Goal: Task Accomplishment & Management: Manage account settings

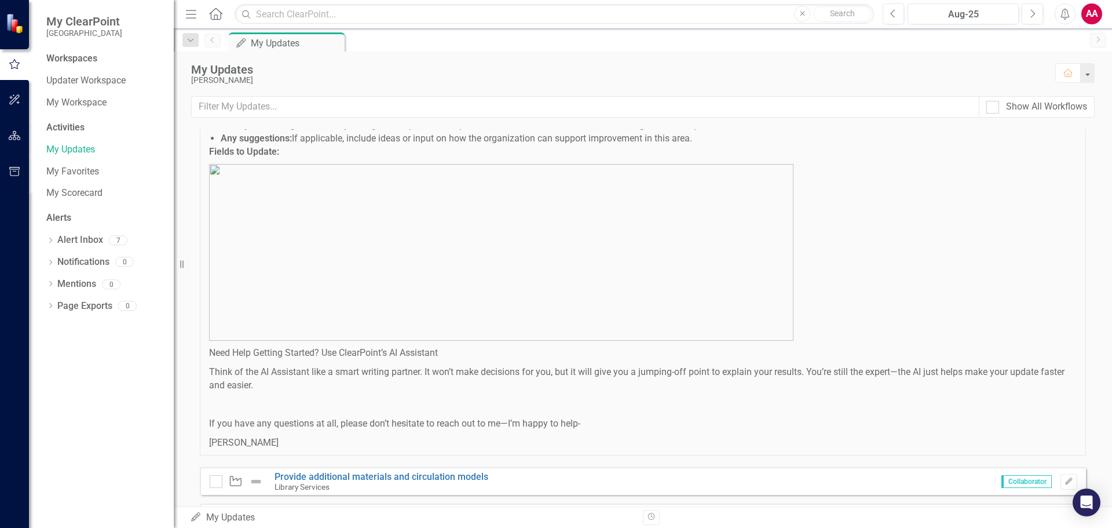
scroll to position [691, 0]
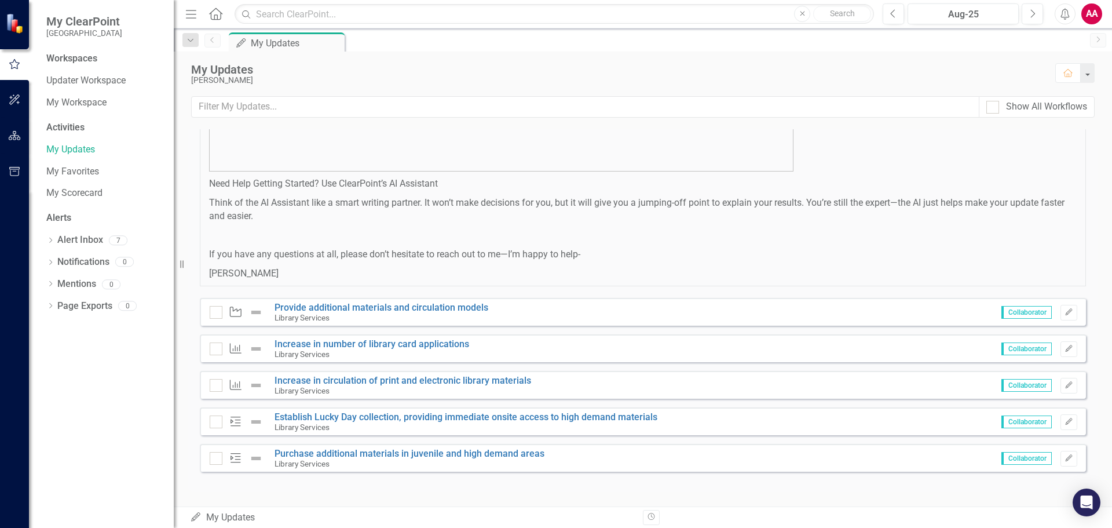
click at [284, 318] on small "Library Services" at bounding box center [302, 317] width 55 height 9
click at [1065, 313] on icon "Edit" at bounding box center [1069, 312] width 9 height 7
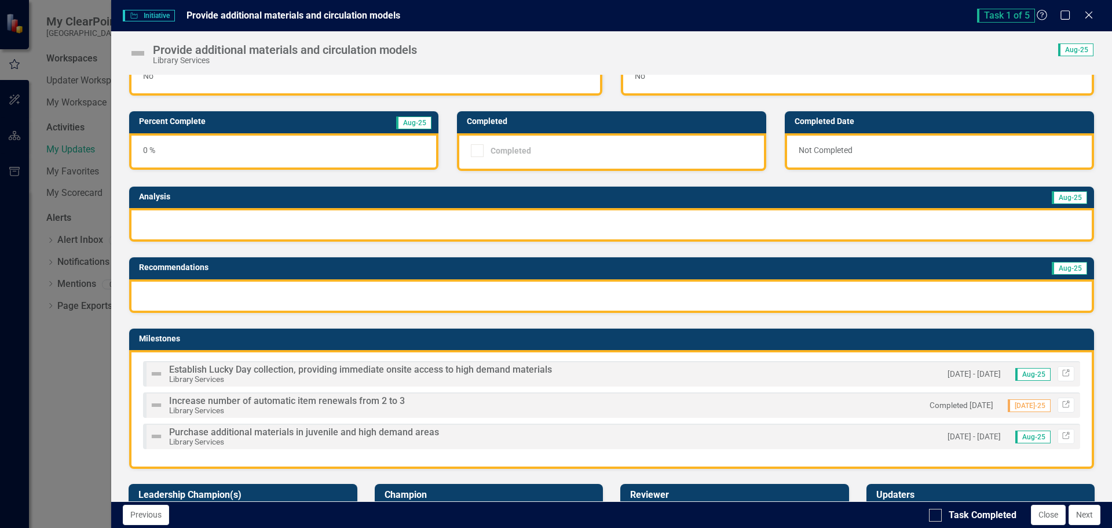
scroll to position [58, 0]
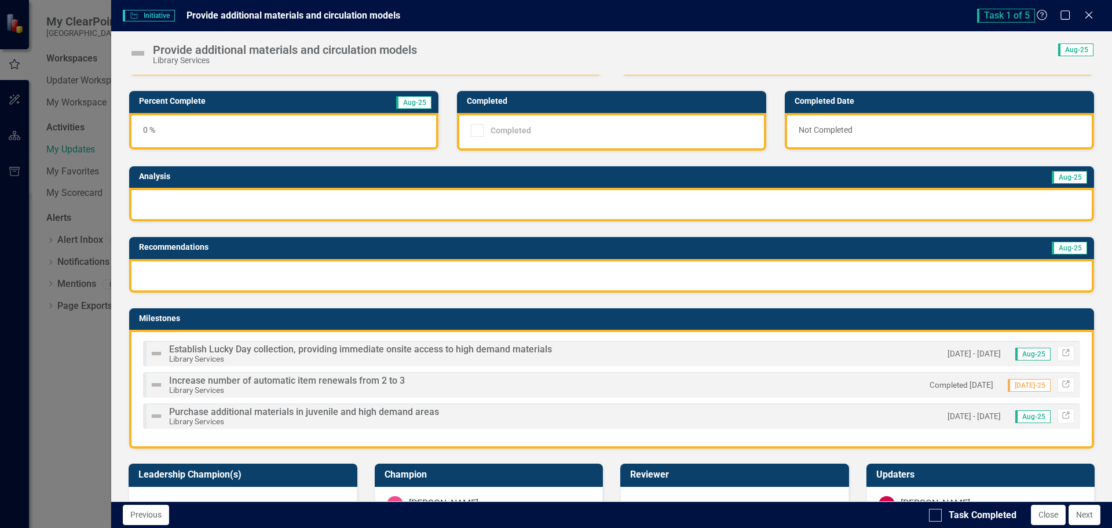
click at [656, 361] on div "Establish Lucky Day collection, providing immediate onsite access to high deman…" at bounding box center [612, 353] width 938 height 25
click at [1063, 350] on icon at bounding box center [1066, 352] width 7 height 7
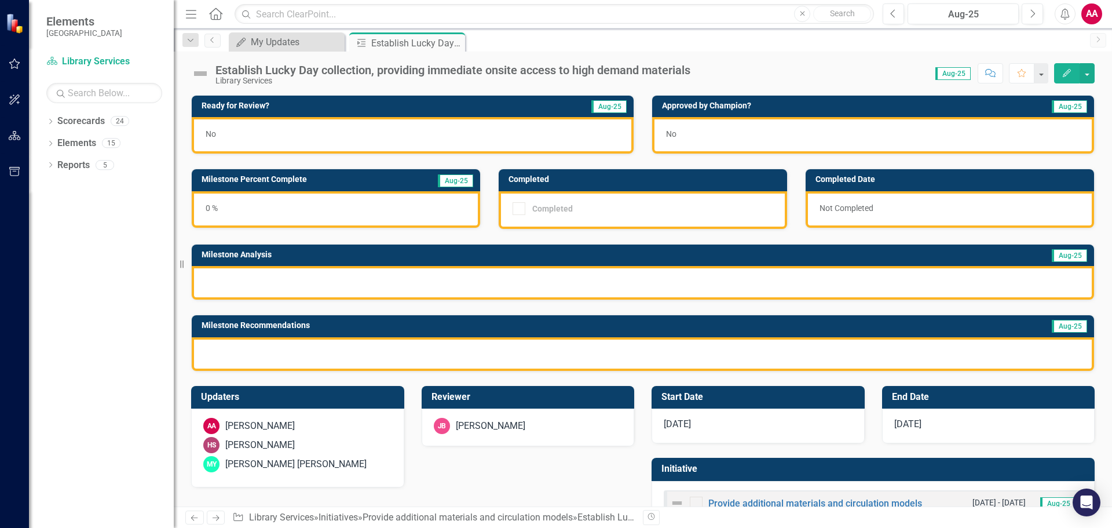
click at [516, 210] on div at bounding box center [519, 208] width 13 height 13
click at [1064, 71] on icon "Edit" at bounding box center [1067, 73] width 10 height 8
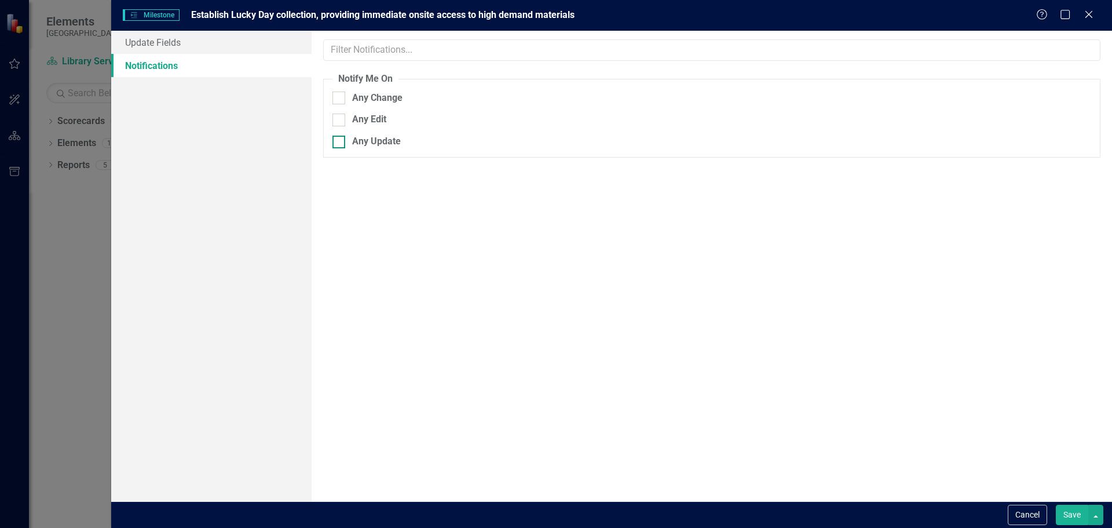
click at [343, 141] on div at bounding box center [339, 142] width 13 height 13
click at [340, 141] on input "Any Update" at bounding box center [337, 140] width 8 height 8
checkbox input "true"
click at [183, 38] on link "Update Fields" at bounding box center [211, 42] width 200 height 23
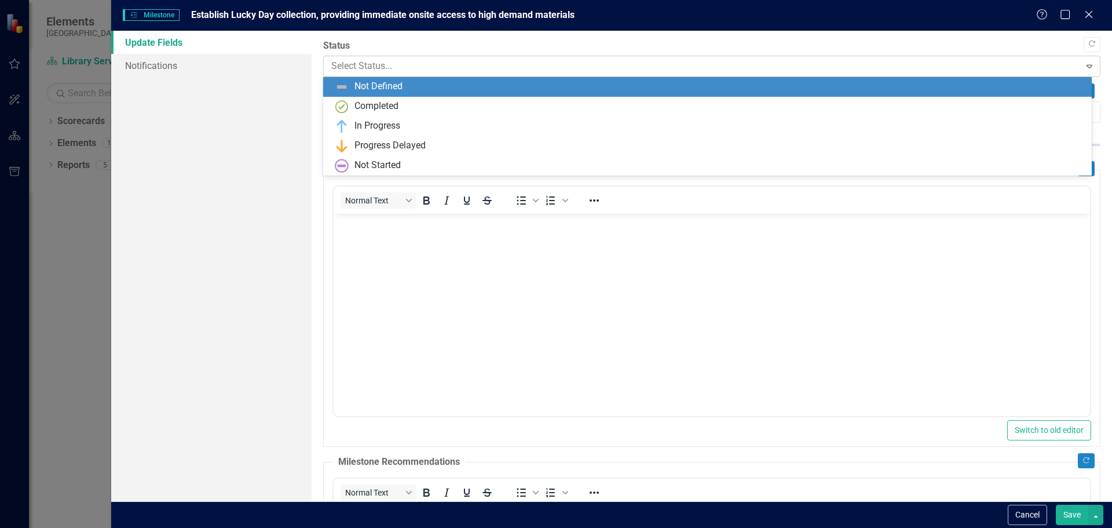
click at [363, 68] on div at bounding box center [702, 67] width 742 height 16
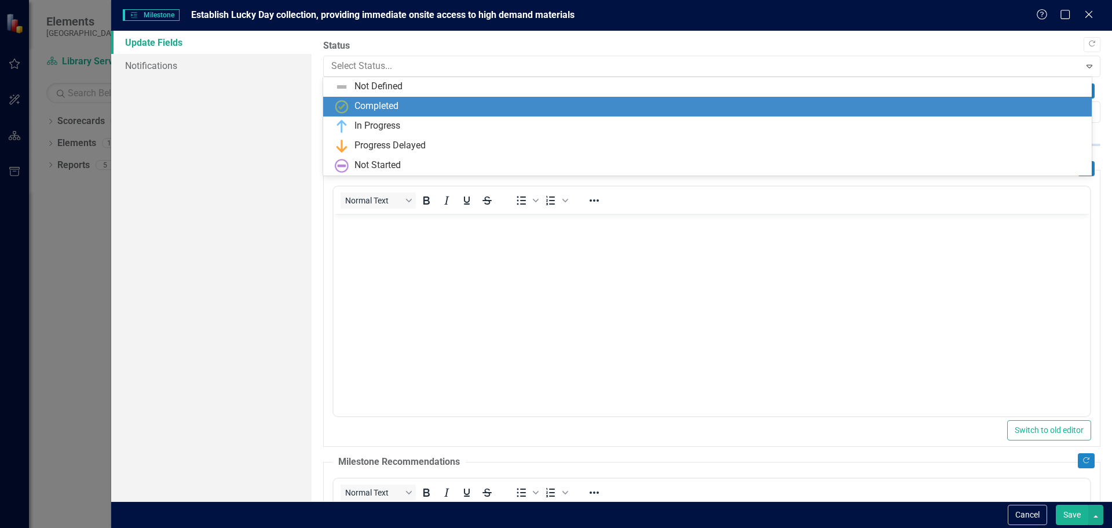
click at [367, 100] on div "Completed" at bounding box center [710, 107] width 750 height 14
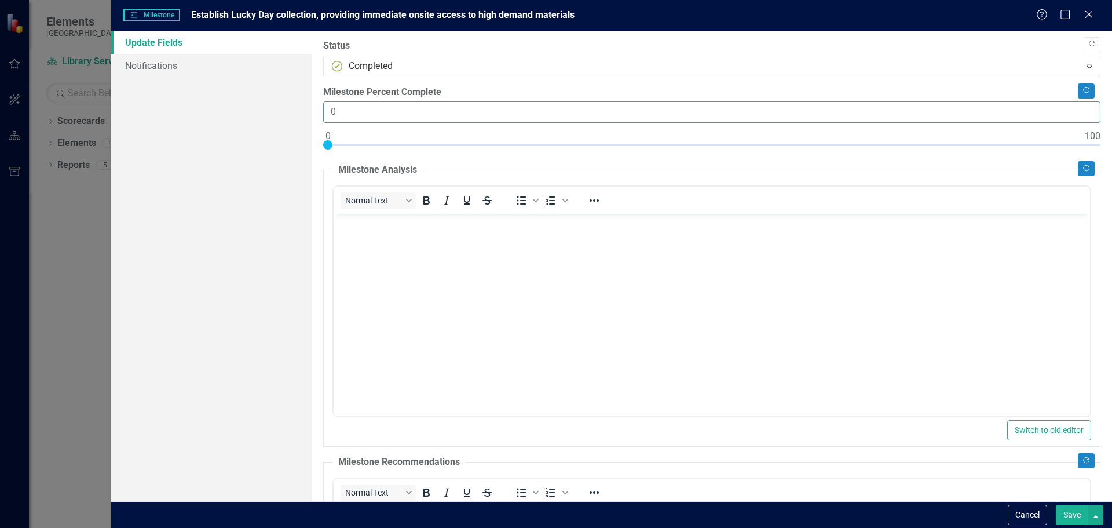
click at [361, 118] on input "0" at bounding box center [712, 111] width 778 height 21
click at [333, 111] on input "0" at bounding box center [712, 111] width 778 height 21
type input "100"
click at [485, 242] on body "Rich Text Area. Press ALT-0 for help." at bounding box center [711, 301] width 757 height 174
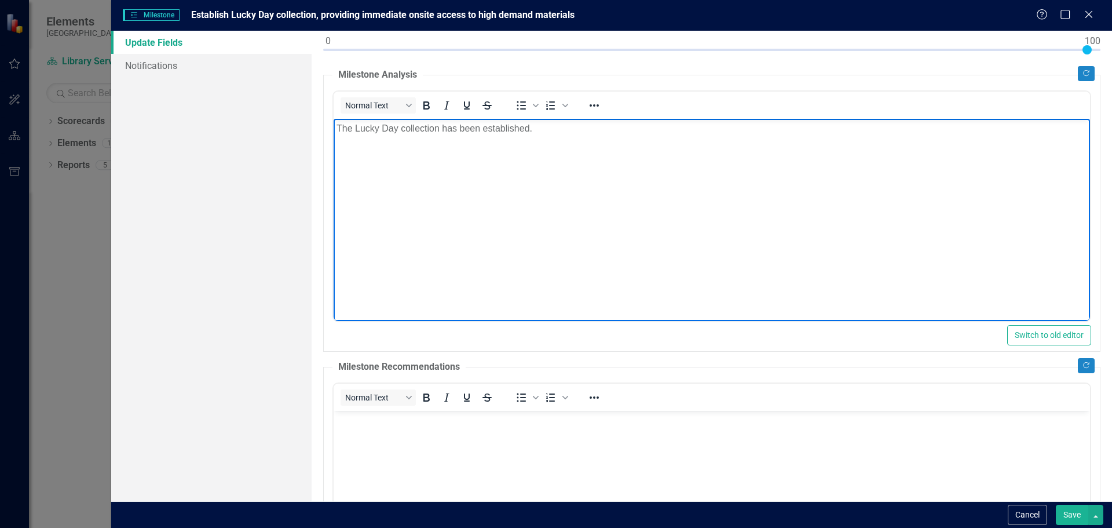
scroll to position [116, 0]
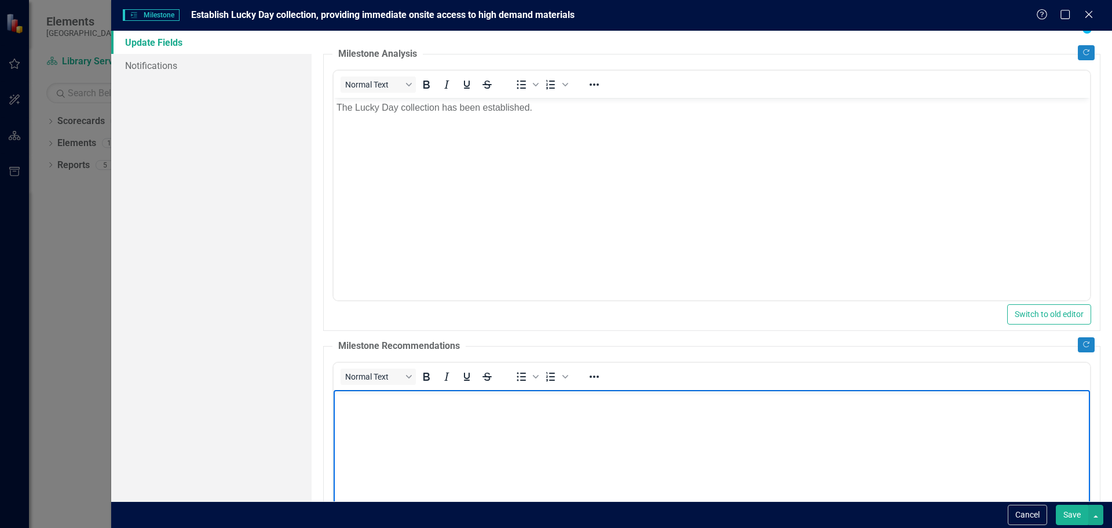
click at [609, 421] on body "Rich Text Area. Press ALT-0 for help." at bounding box center [711, 476] width 757 height 174
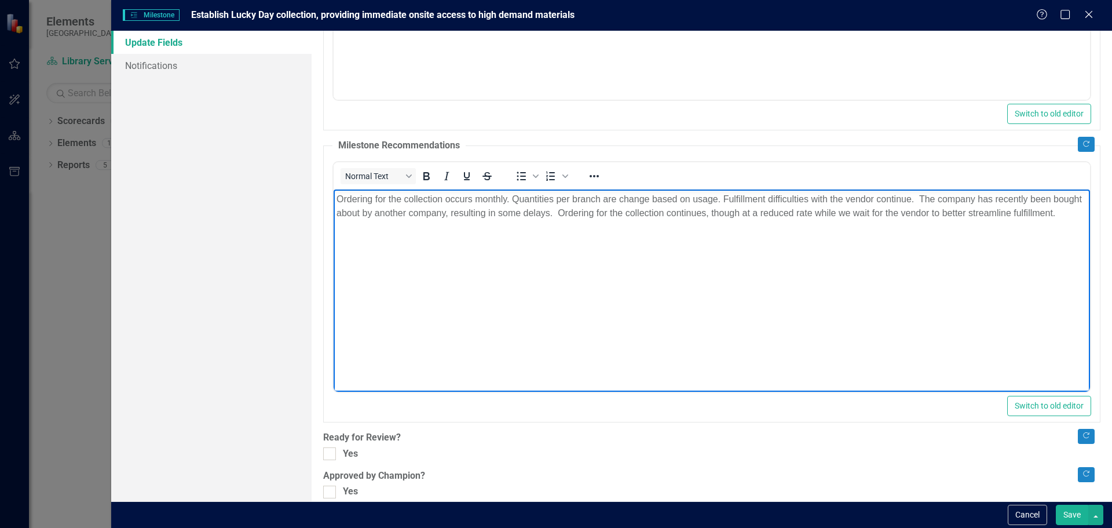
scroll to position [331, 0]
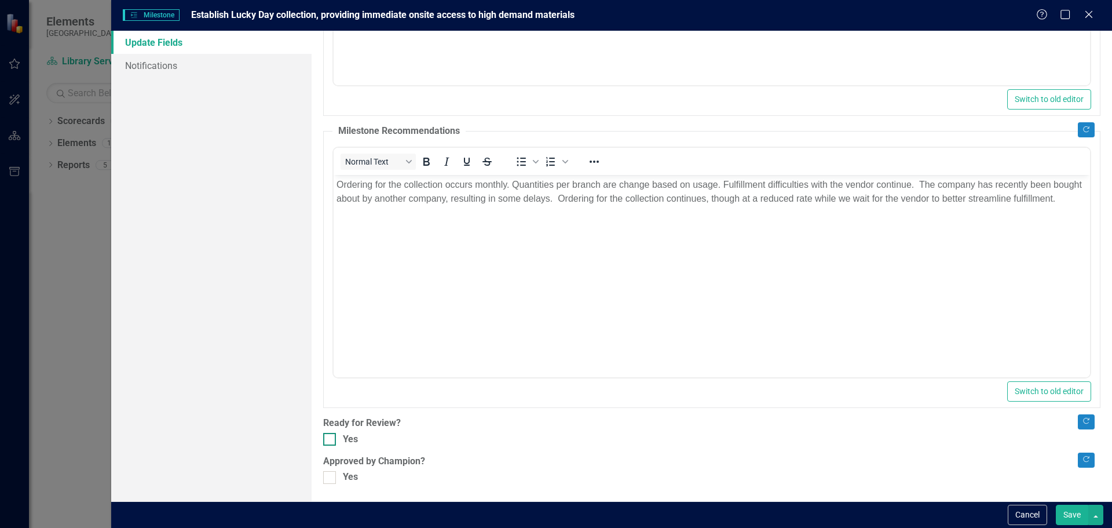
click at [326, 442] on div at bounding box center [329, 439] width 13 height 13
click at [326, 440] on input "Yes" at bounding box center [327, 437] width 8 height 8
checkbox input "true"
click at [1069, 511] on button "Save" at bounding box center [1072, 515] width 32 height 20
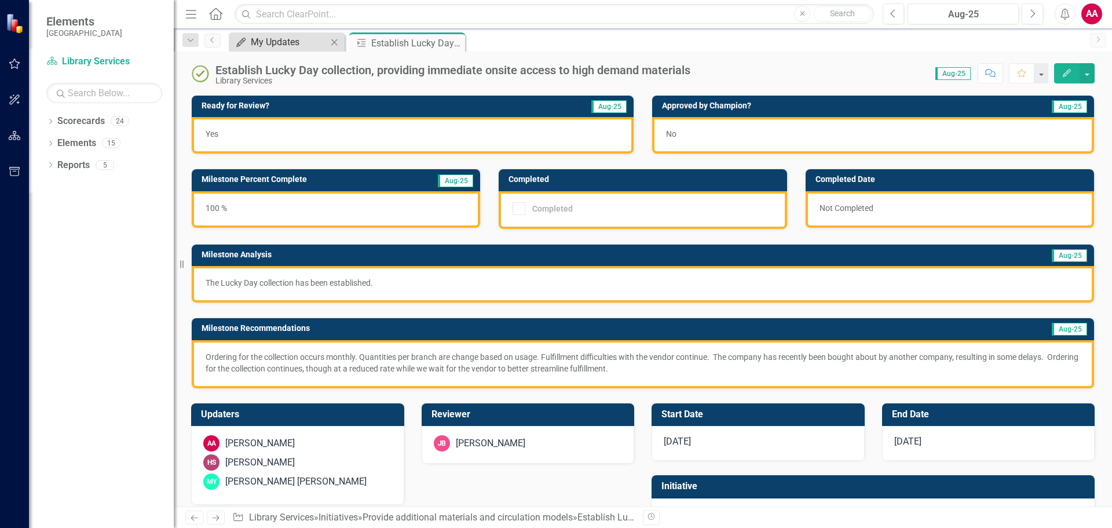
click at [276, 40] on div "My Updates" at bounding box center [289, 42] width 76 height 14
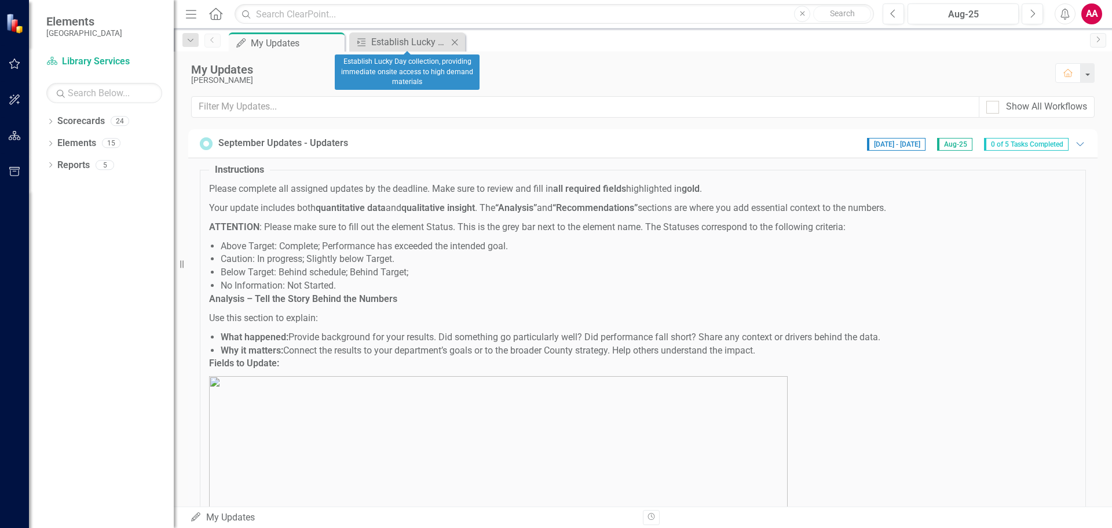
click at [457, 44] on icon "Close" at bounding box center [455, 42] width 12 height 9
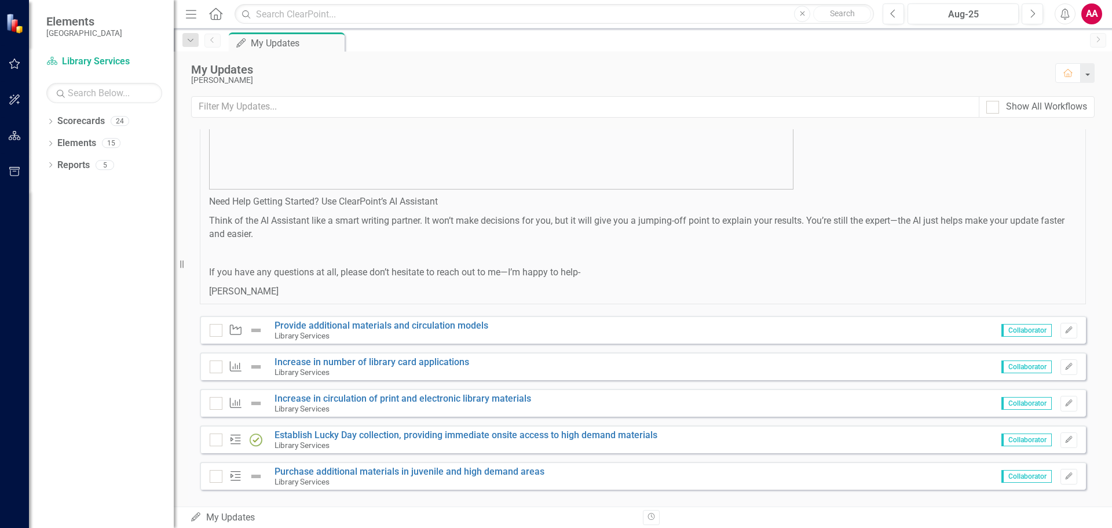
scroll to position [691, 0]
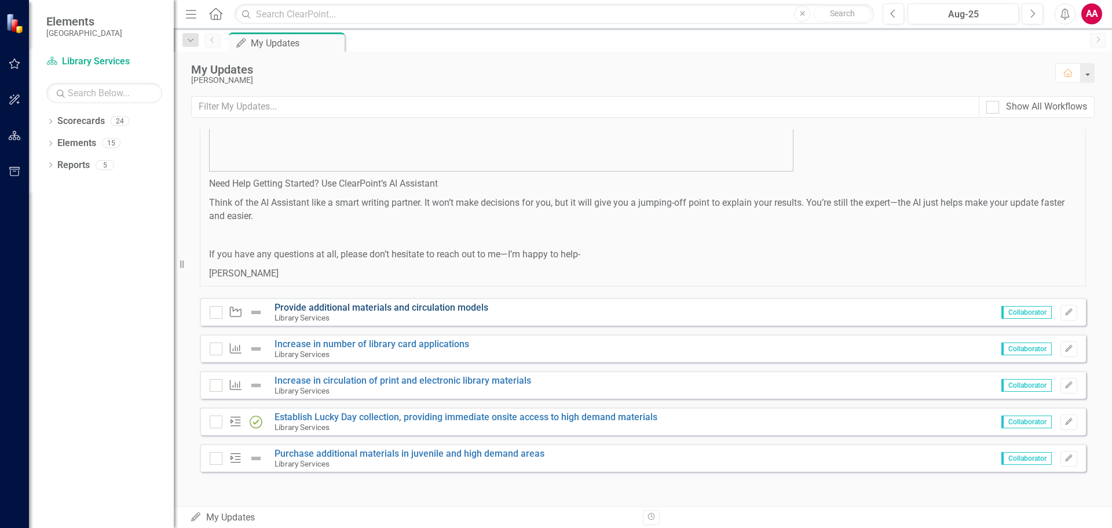
click at [479, 306] on link "Provide additional materials and circulation models" at bounding box center [382, 307] width 214 height 11
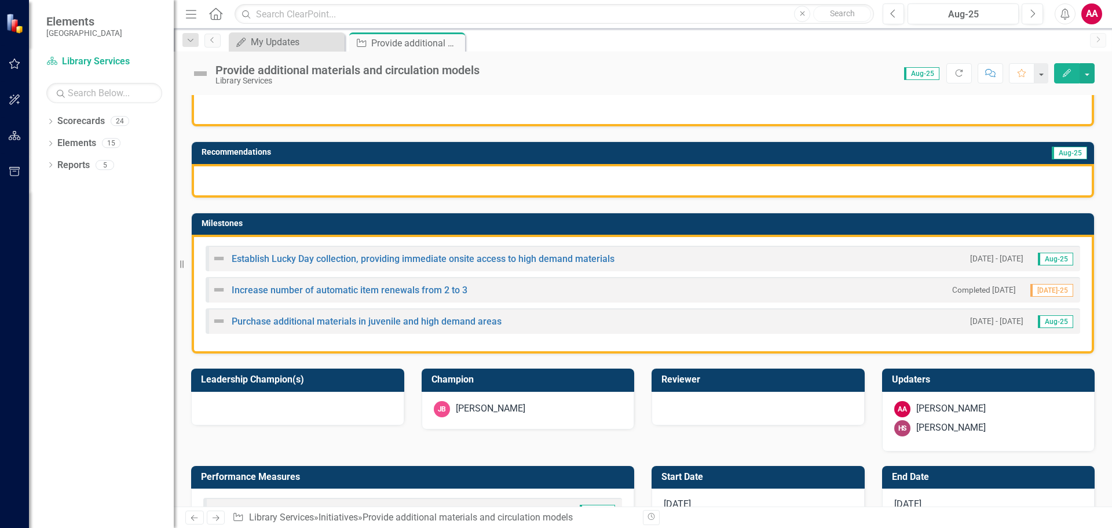
scroll to position [174, 0]
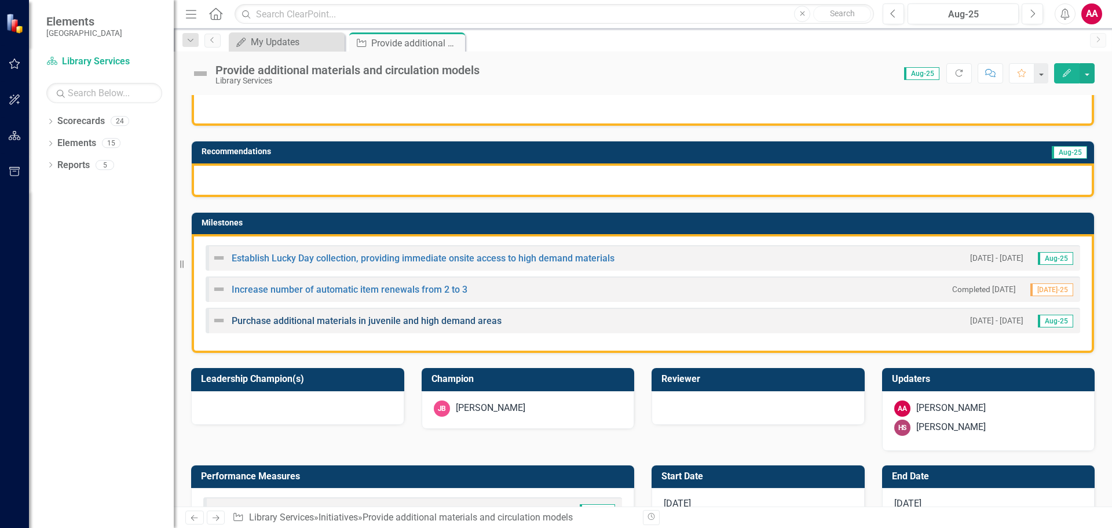
click at [478, 322] on link "Purchase additional materials in juvenile and high demand areas" at bounding box center [367, 320] width 270 height 11
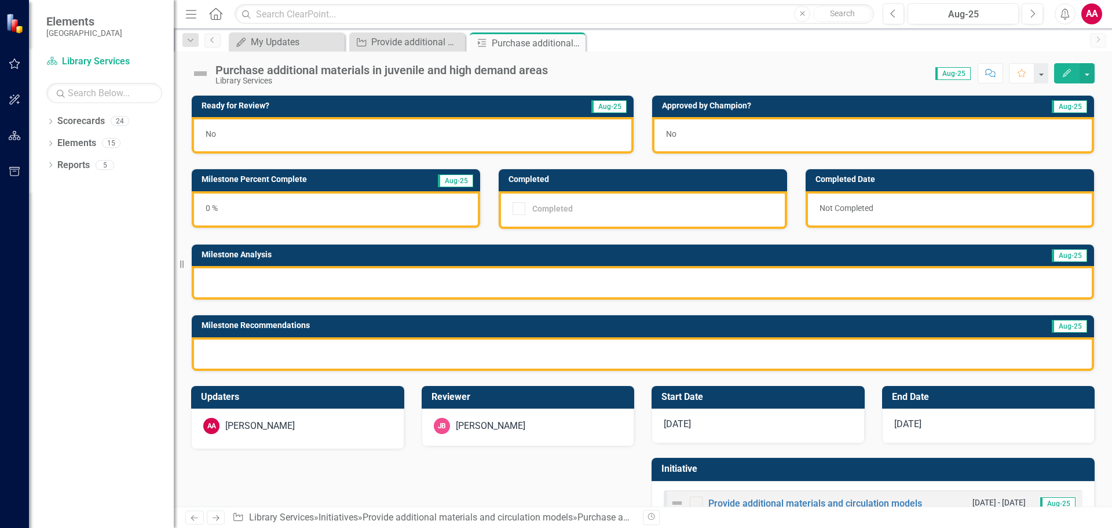
click at [1067, 73] on icon "button" at bounding box center [1067, 73] width 8 height 8
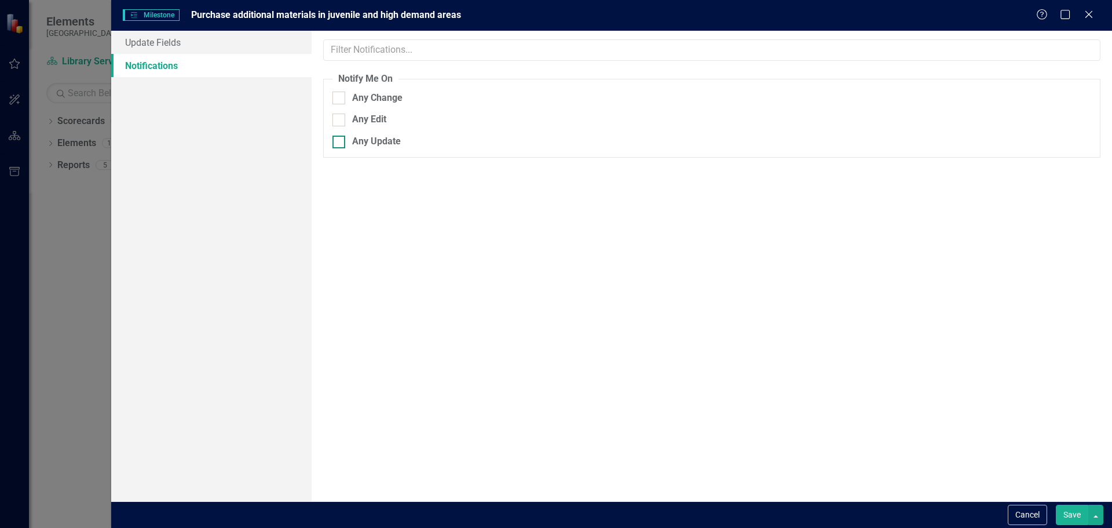
click at [338, 145] on div at bounding box center [339, 142] width 13 height 13
click at [338, 143] on input "Any Update" at bounding box center [337, 140] width 8 height 8
checkbox input "true"
click at [228, 45] on link "Update Fields" at bounding box center [211, 42] width 200 height 23
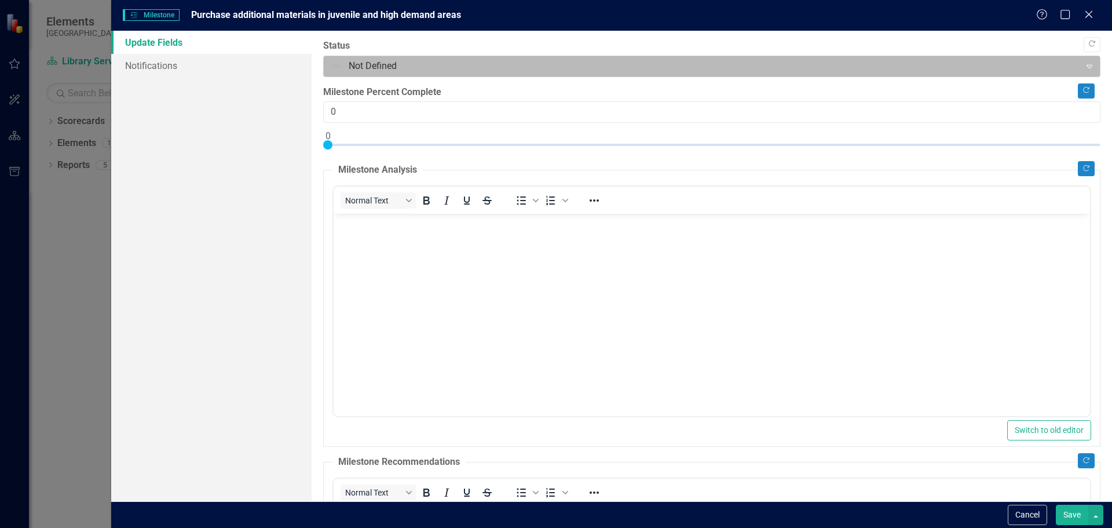
click at [365, 57] on div "Not Defined" at bounding box center [703, 66] width 754 height 20
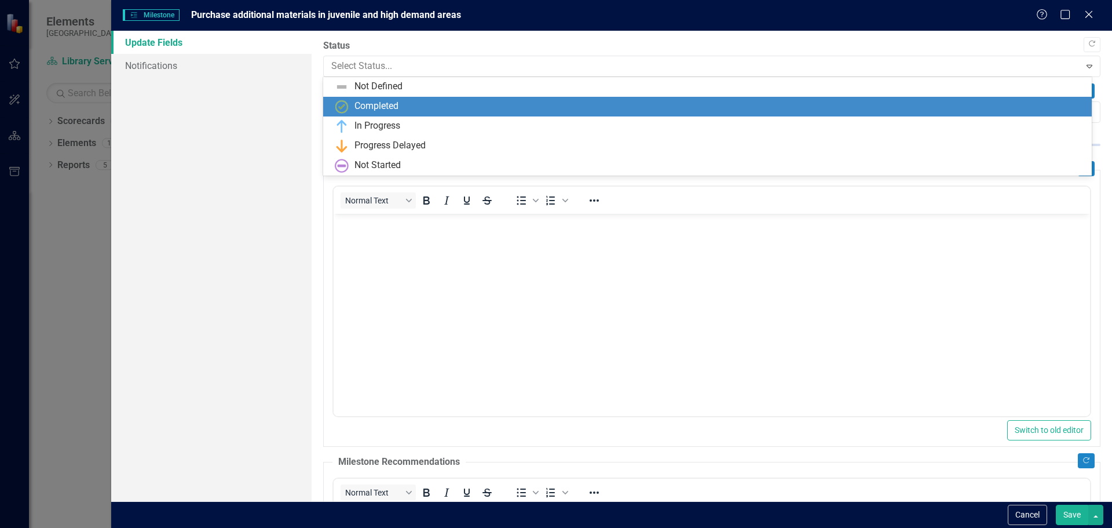
click at [374, 103] on div "Completed" at bounding box center [377, 106] width 44 height 13
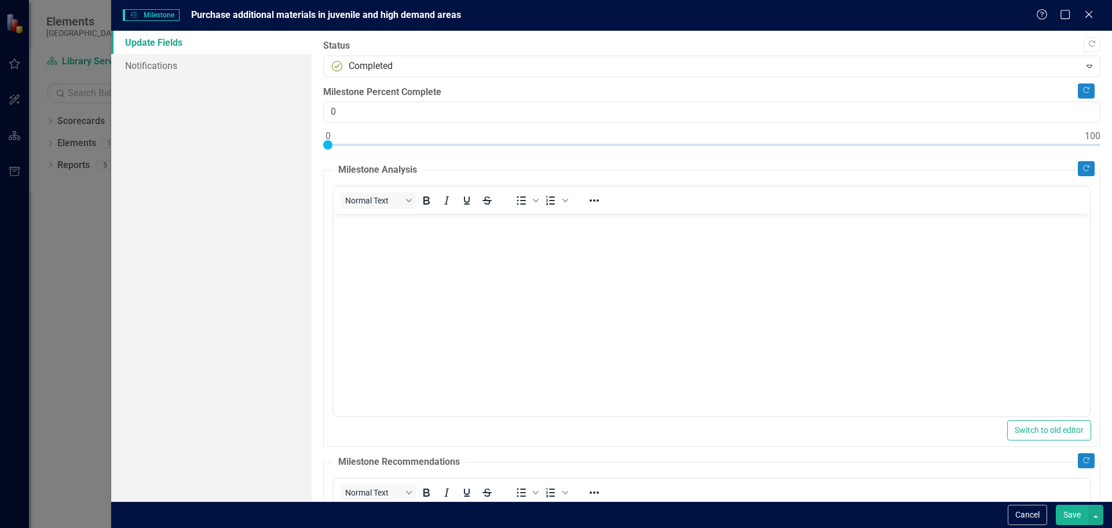
click at [374, 99] on div "Milestone Percent Complete 0" at bounding box center [712, 105] width 778 height 38
click at [1086, 16] on icon "Close" at bounding box center [1089, 14] width 14 height 11
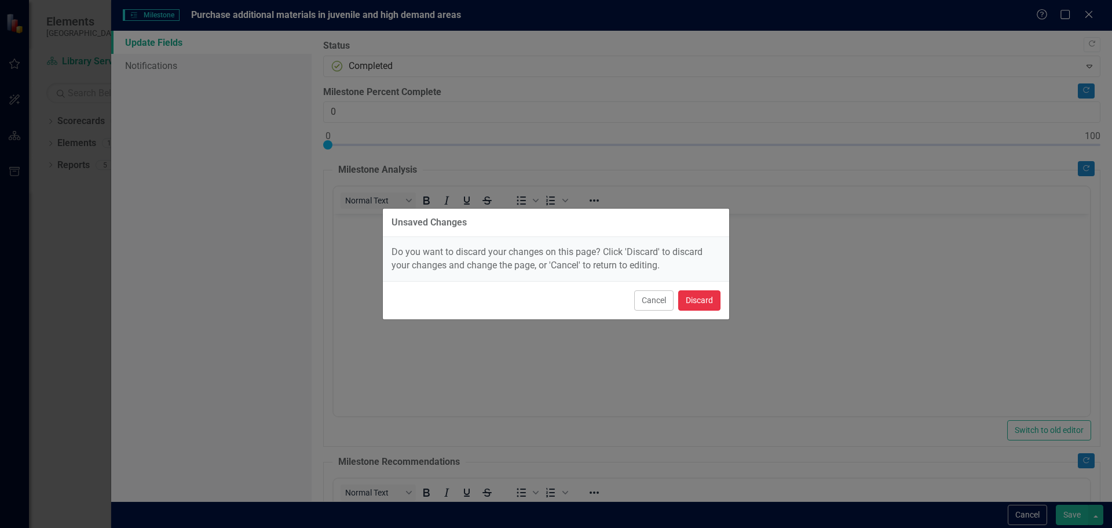
click at [690, 296] on button "Discard" at bounding box center [700, 300] width 42 height 20
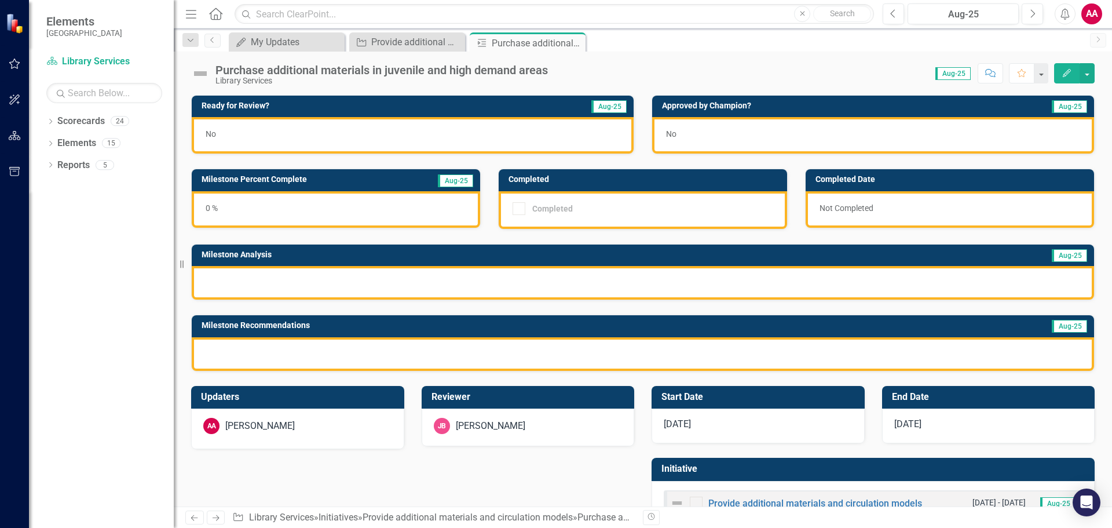
click at [1068, 74] on icon "button" at bounding box center [1067, 73] width 8 height 8
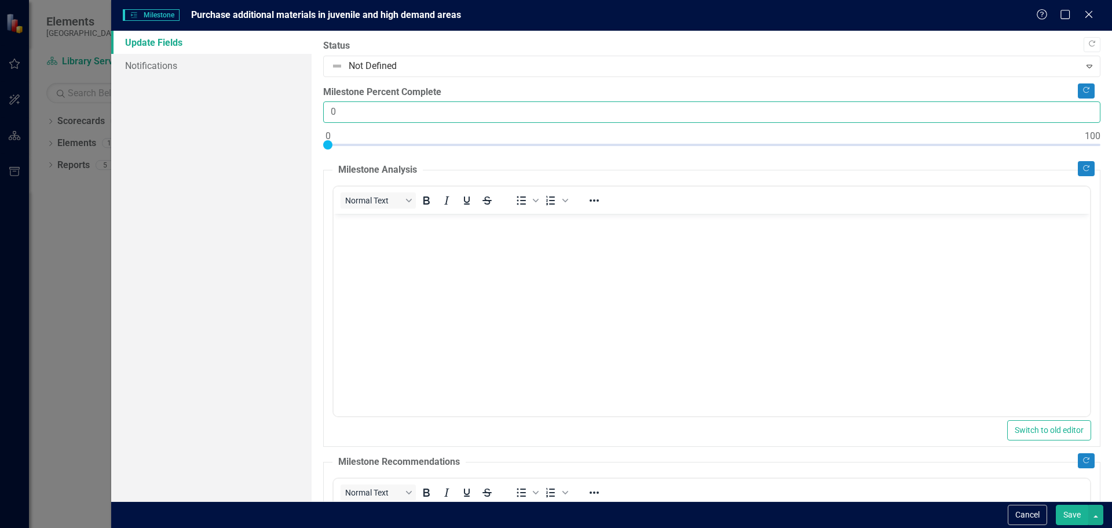
click at [329, 114] on input "0" at bounding box center [712, 111] width 778 height 21
type input "10"
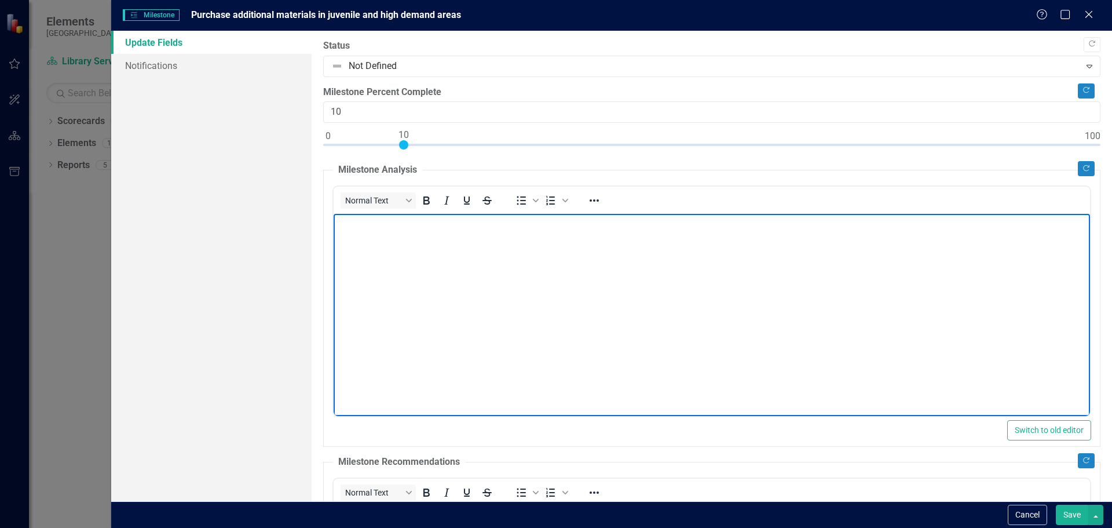
click at [407, 251] on body "Rich Text Area. Press ALT-0 for help." at bounding box center [711, 301] width 757 height 174
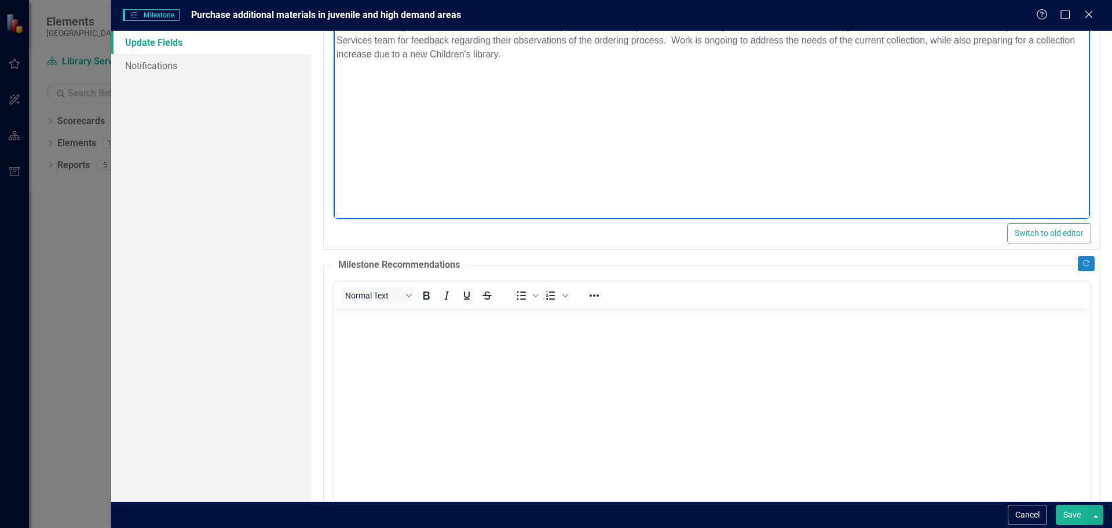
scroll to position [331, 0]
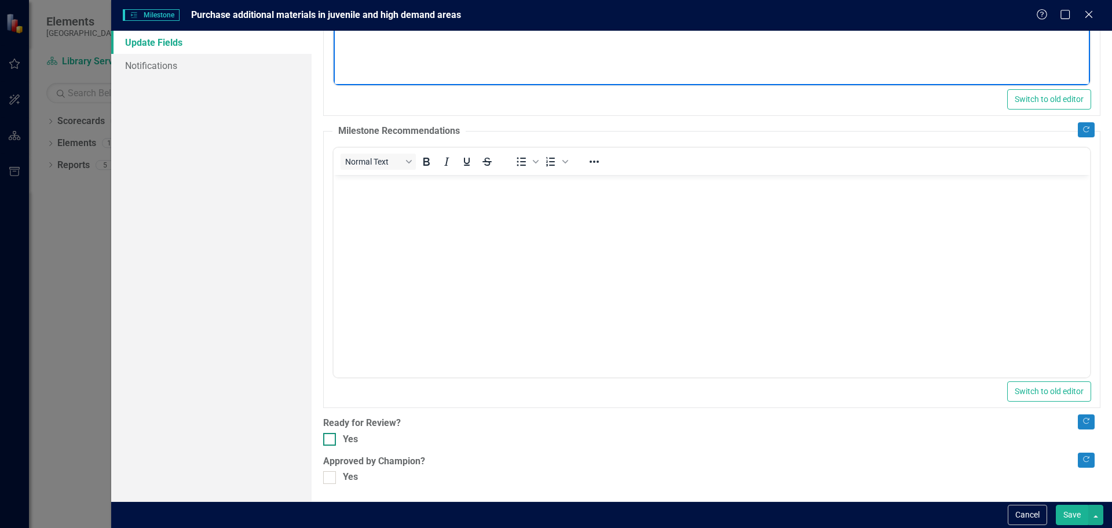
click at [329, 434] on input "Yes" at bounding box center [327, 437] width 8 height 8
checkbox input "true"
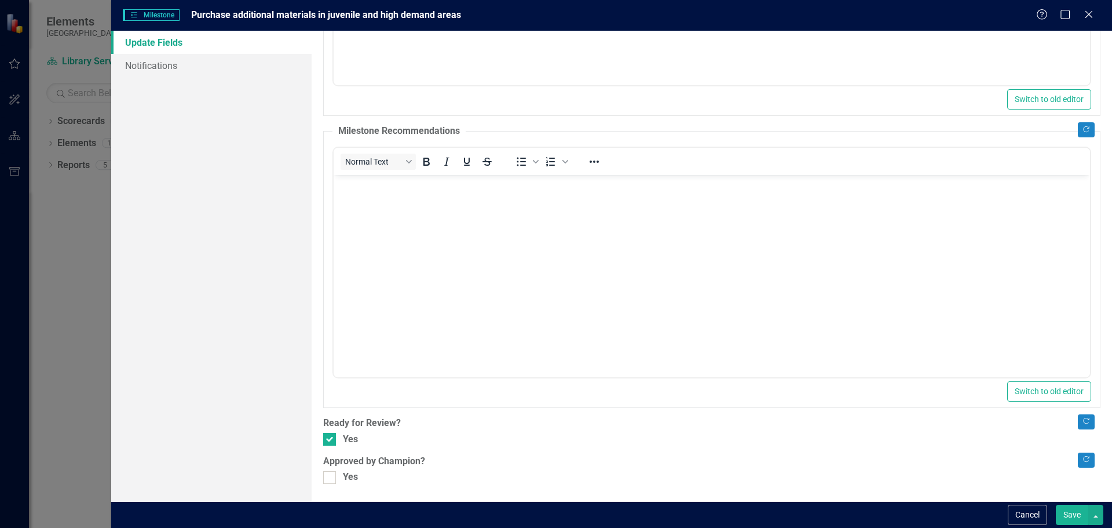
click at [1066, 517] on button "Save" at bounding box center [1072, 515] width 32 height 20
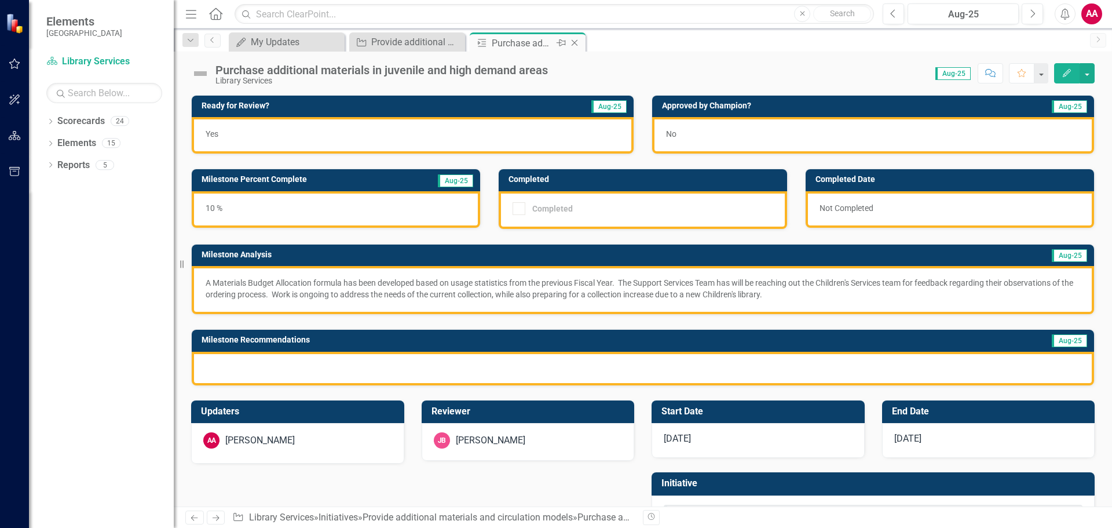
click at [574, 38] on icon "Close" at bounding box center [575, 42] width 12 height 9
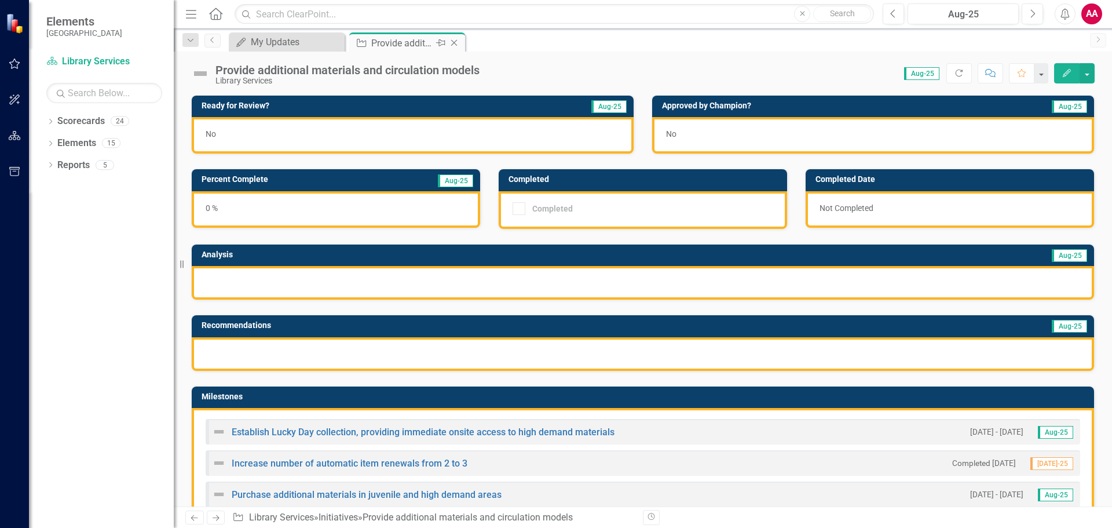
click at [453, 44] on icon at bounding box center [454, 43] width 6 height 6
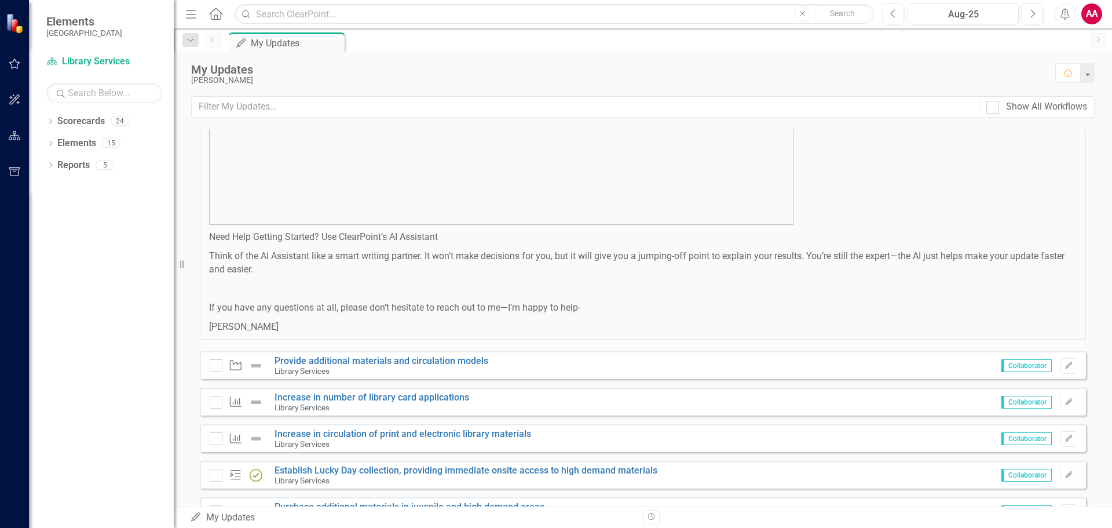
scroll to position [691, 0]
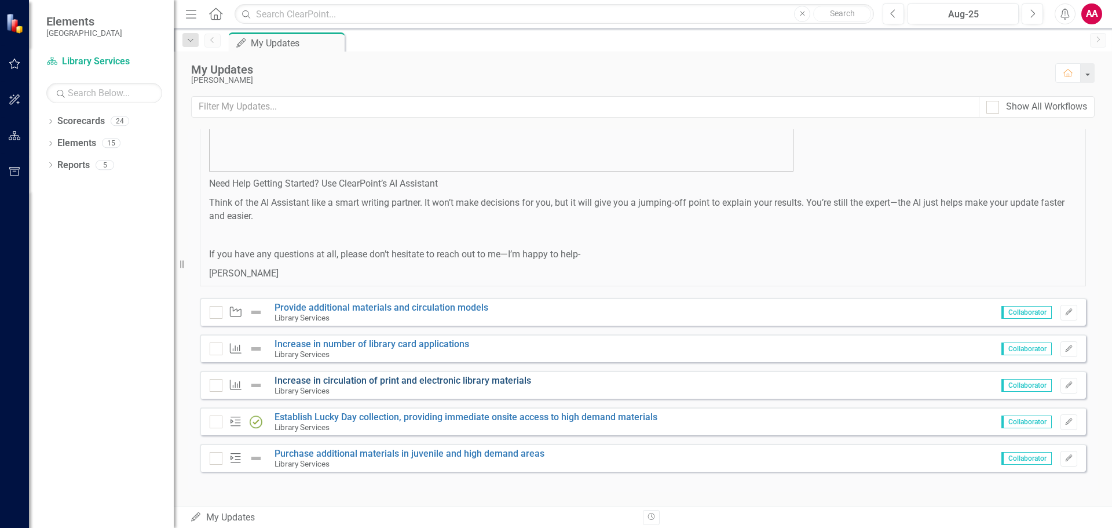
click at [359, 379] on link "Increase in circulation of print and electronic library materials" at bounding box center [403, 380] width 257 height 11
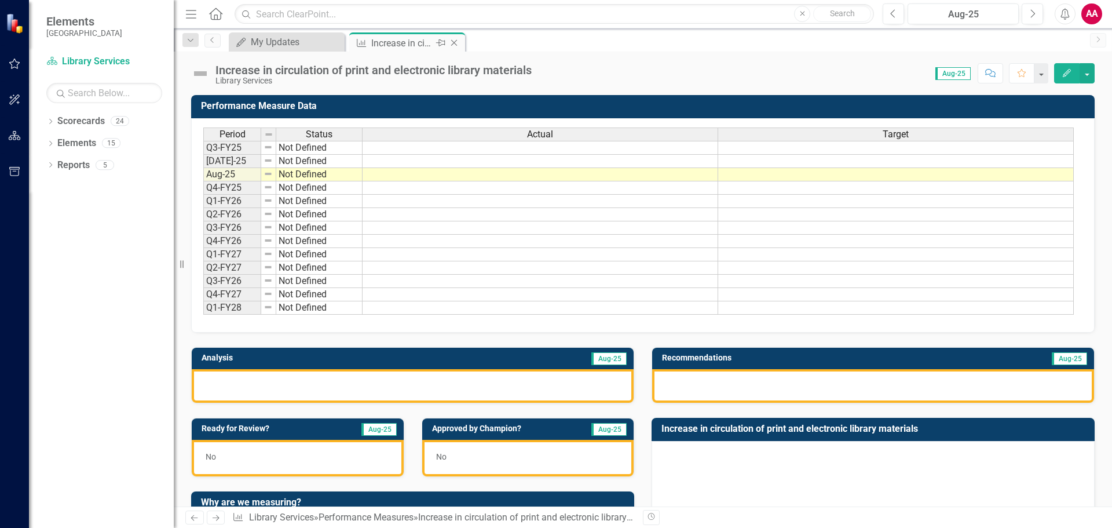
click at [455, 41] on icon "Close" at bounding box center [454, 42] width 12 height 9
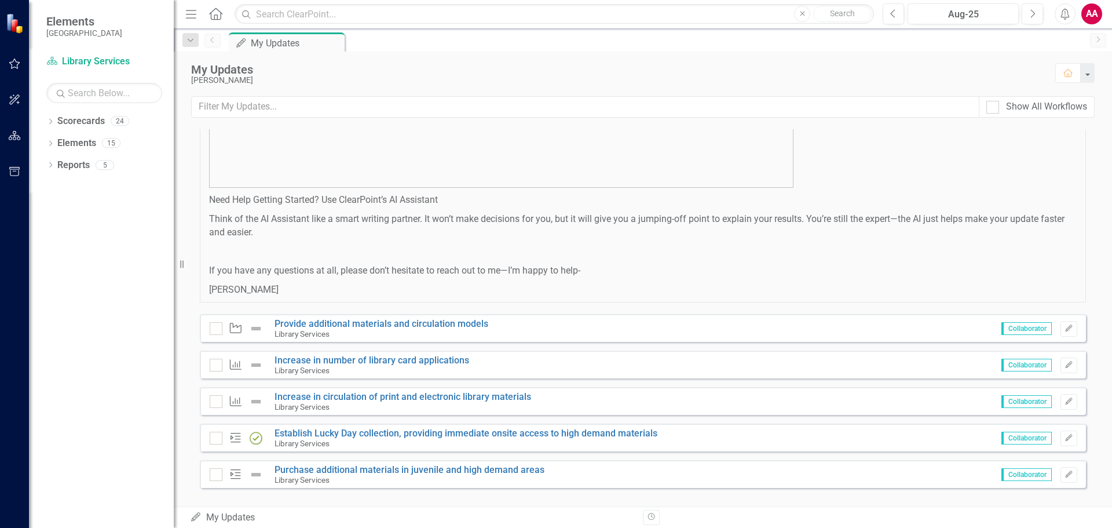
scroll to position [691, 0]
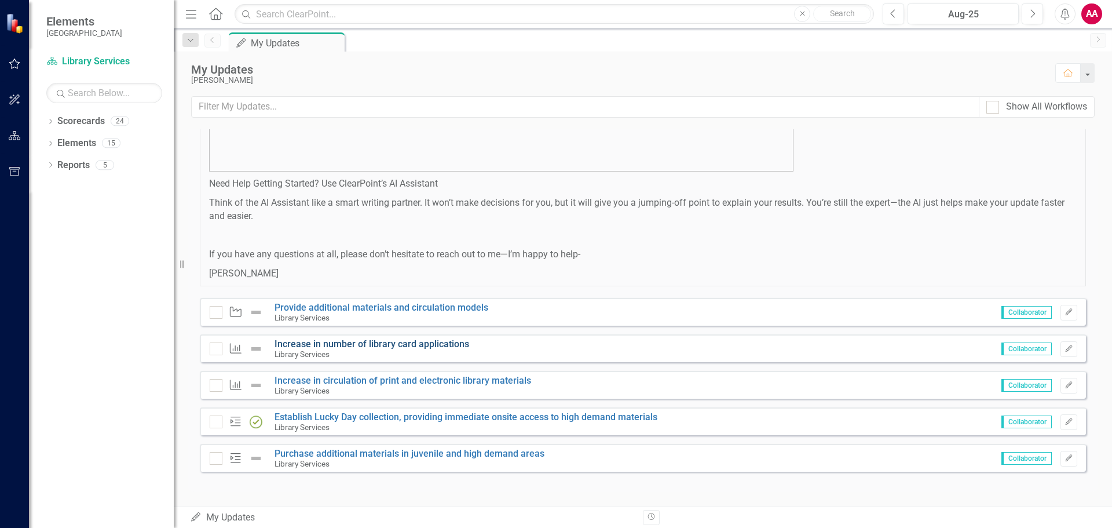
click at [397, 344] on link "Increase in number of library card applications" at bounding box center [372, 343] width 195 height 11
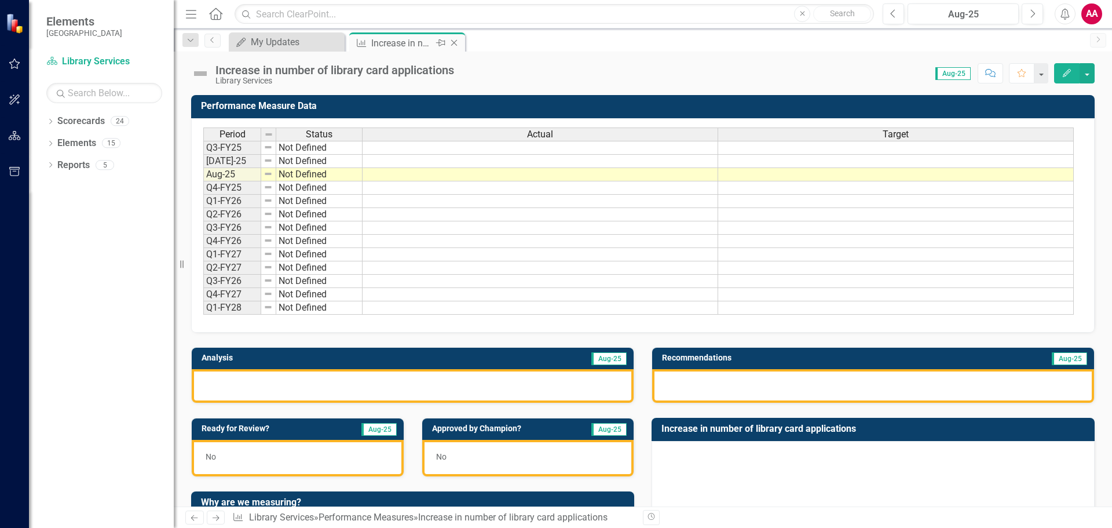
click at [455, 43] on icon "Close" at bounding box center [454, 42] width 12 height 9
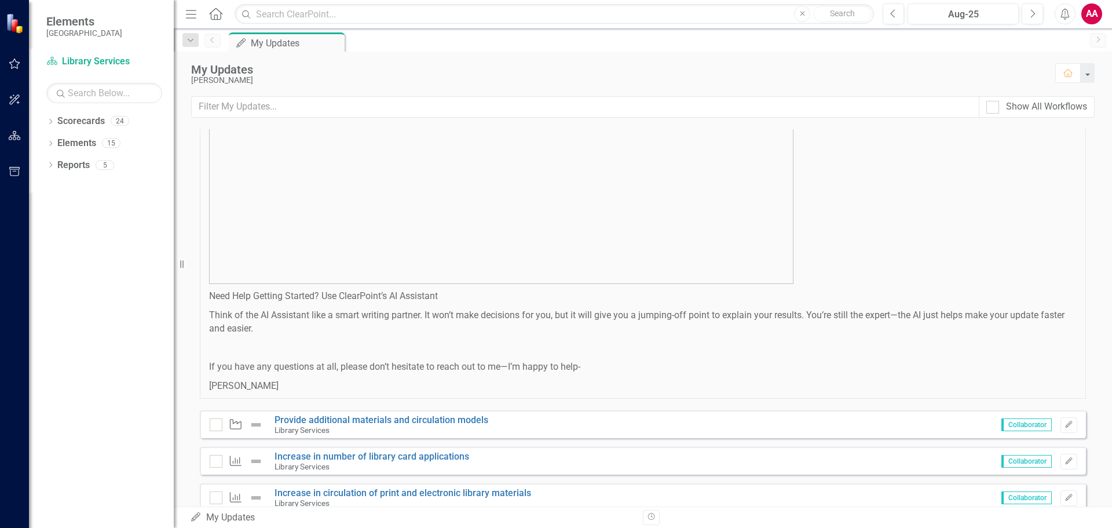
scroll to position [691, 0]
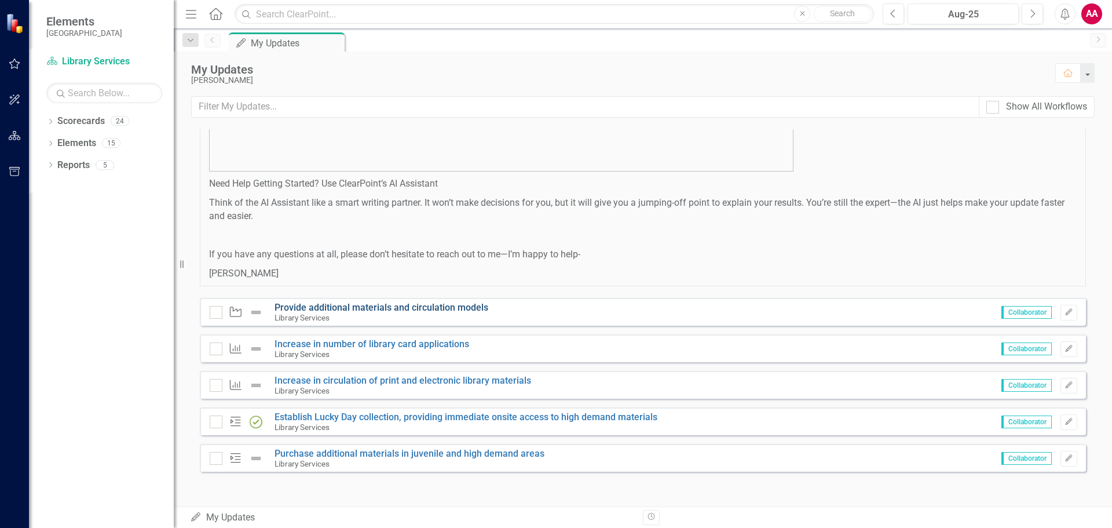
click at [373, 305] on link "Provide additional materials and circulation models" at bounding box center [382, 307] width 214 height 11
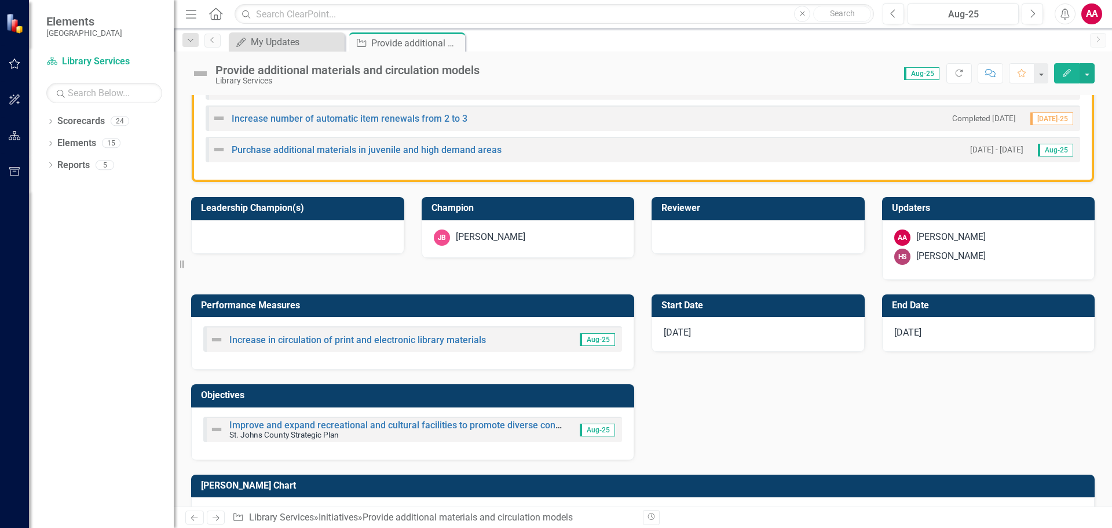
scroll to position [348, 0]
